Goal: Contribute content

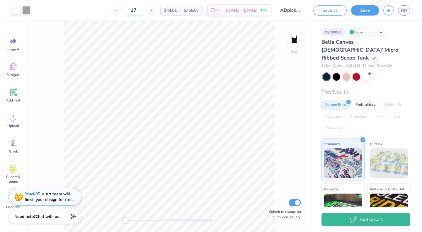
click at [145, 11] on input "17" at bounding box center [133, 10] width 23 height 11
type input "1"
type input "175"
click at [291, 42] on img at bounding box center [293, 39] width 23 height 23
click at [298, 44] on img at bounding box center [293, 39] width 23 height 23
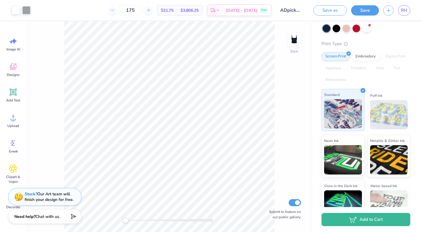
scroll to position [56, 0]
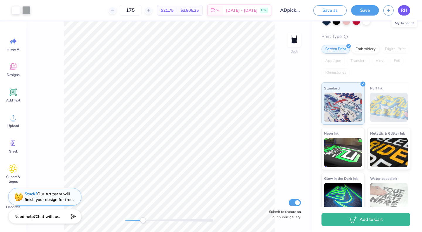
click at [406, 12] on span "RH" at bounding box center [404, 10] width 6 height 7
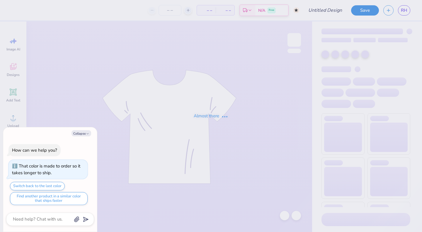
type textarea "x"
type input "ADpickleball tank new"
type textarea "x"
type input "170"
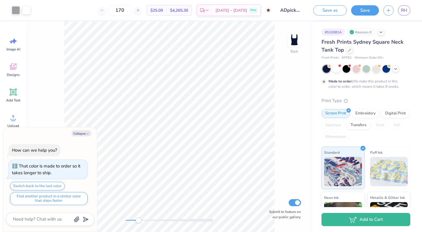
click at [136, 216] on div "Back Submit to feature on our public gallery." at bounding box center [169, 126] width 286 height 210
click at [87, 132] on icon "button" at bounding box center [88, 134] width 4 height 4
type textarea "x"
